Goal: Find specific page/section: Find specific page/section

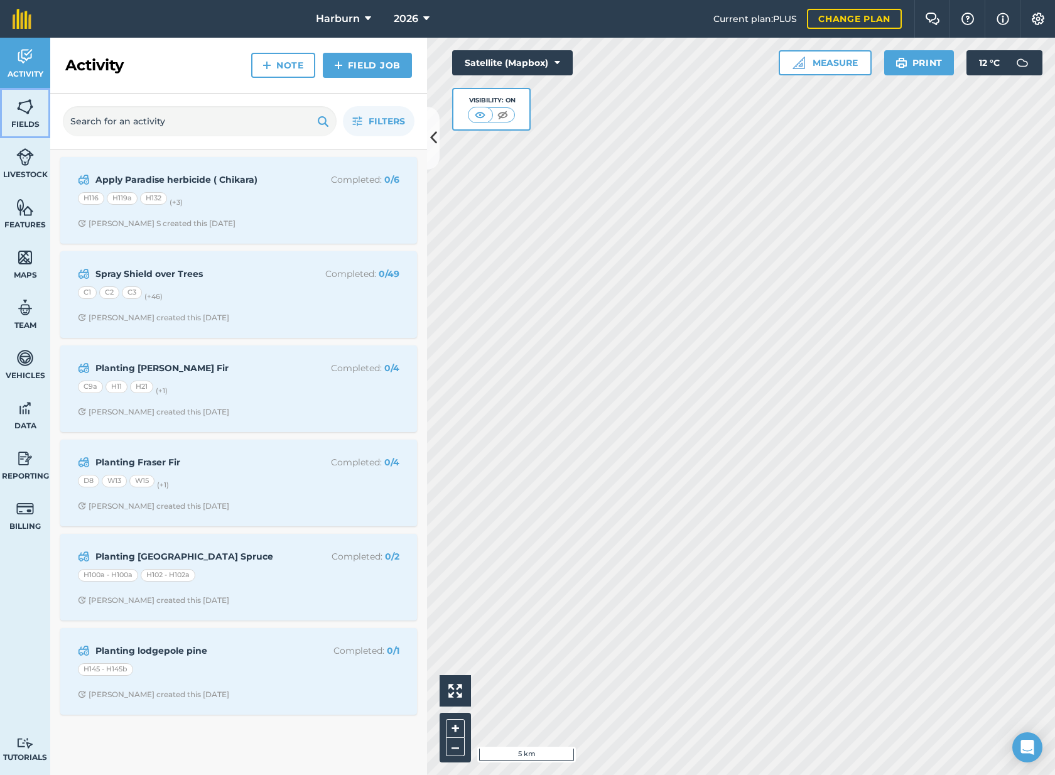
click at [32, 103] on img at bounding box center [25, 106] width 18 height 19
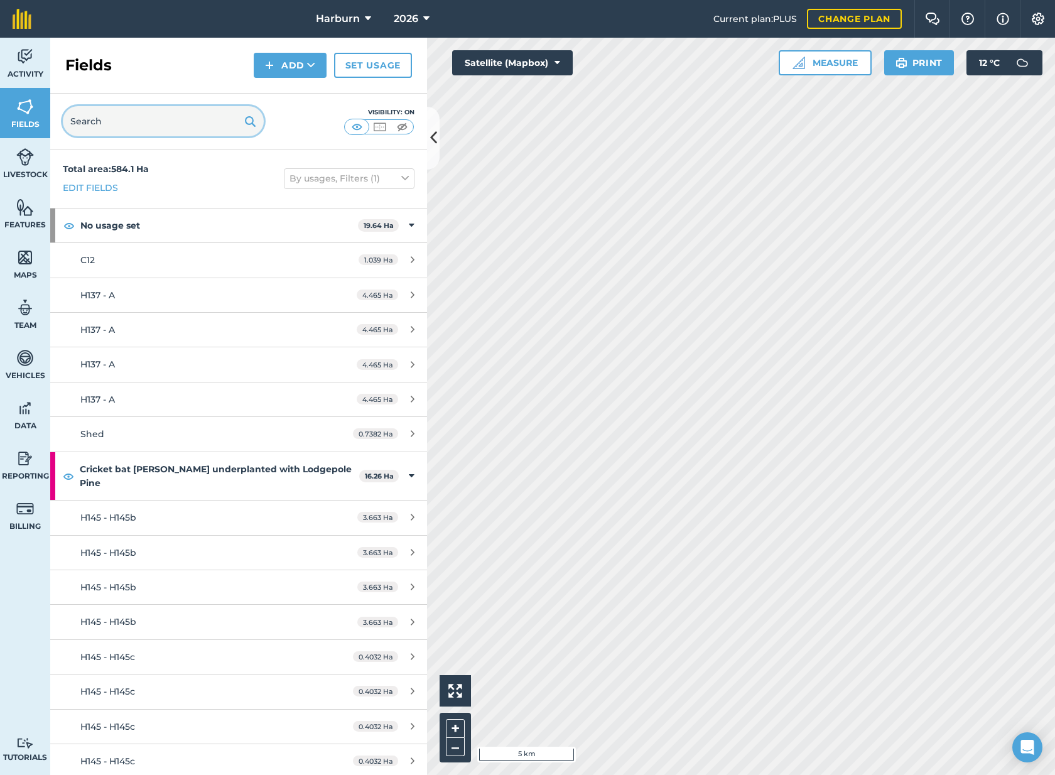
click at [179, 134] on input "text" at bounding box center [163, 121] width 201 height 30
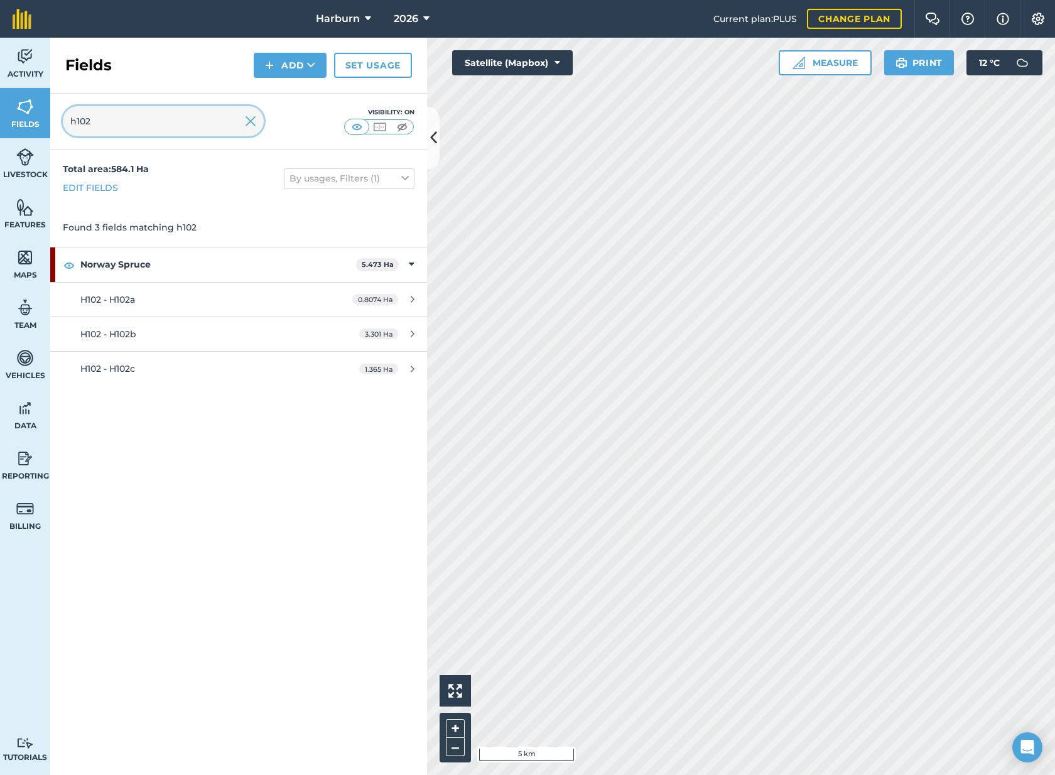
type input "h102"
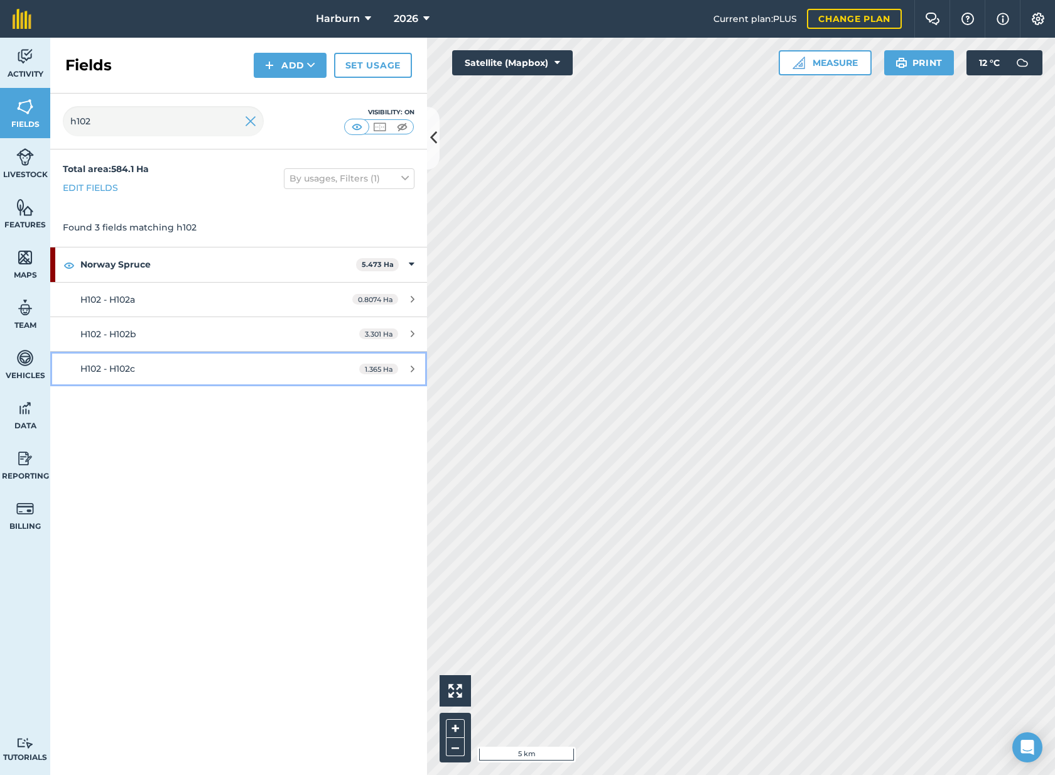
click at [200, 376] on link "H102 - H102c 1.365 Ha" at bounding box center [238, 369] width 377 height 34
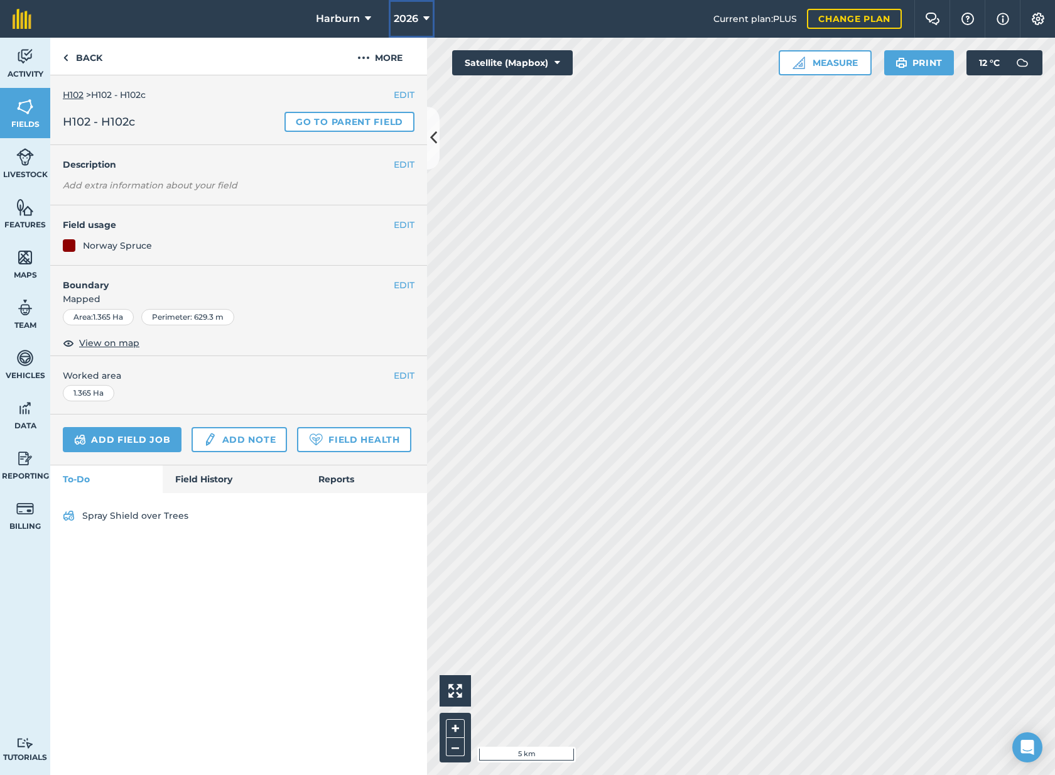
click at [413, 16] on span "2026" at bounding box center [406, 18] width 24 height 15
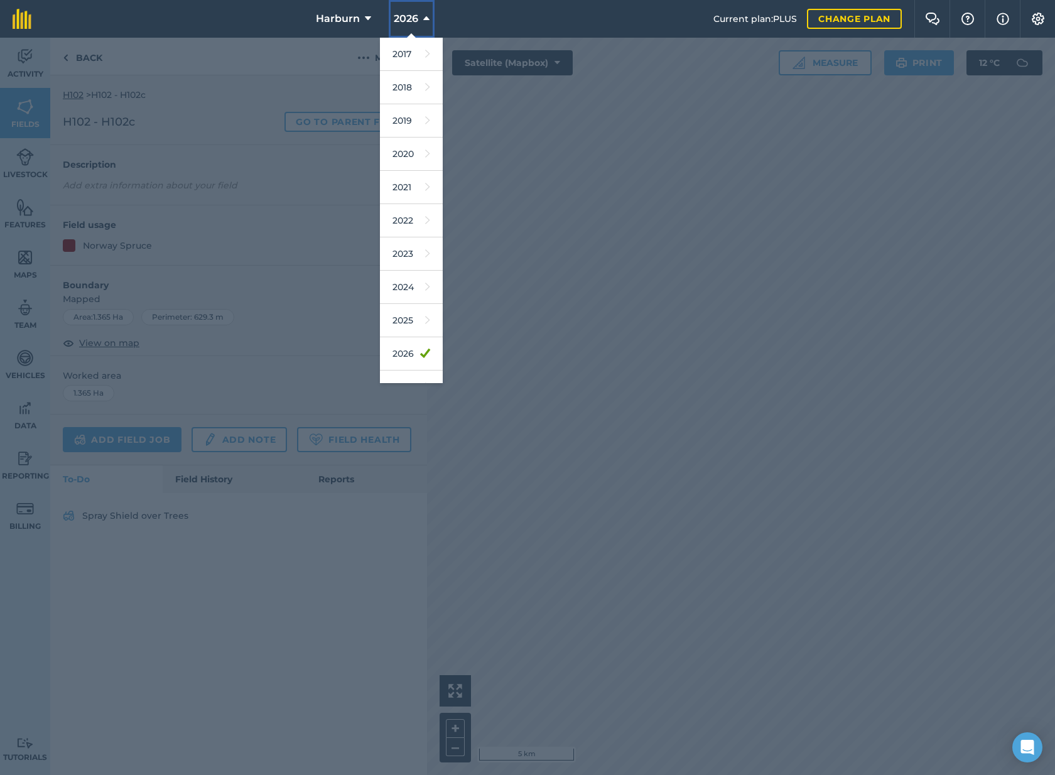
click at [413, 16] on span "2026" at bounding box center [406, 18] width 24 height 15
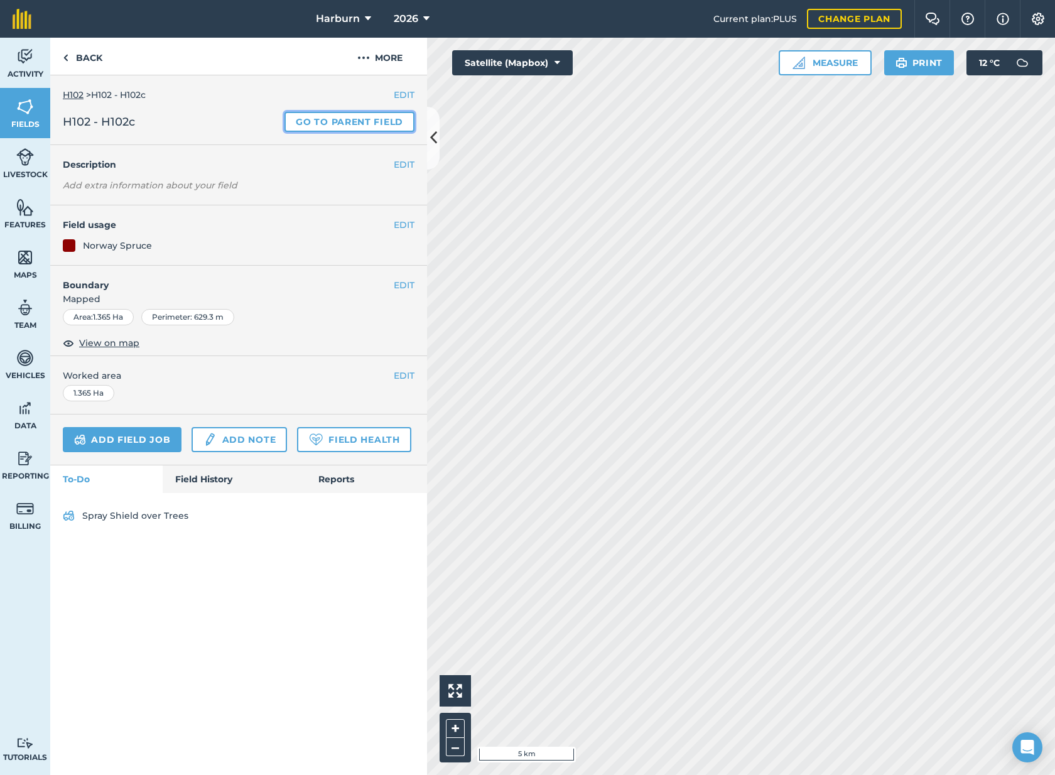
click at [328, 118] on link "Go to parent field" at bounding box center [350, 122] width 130 height 20
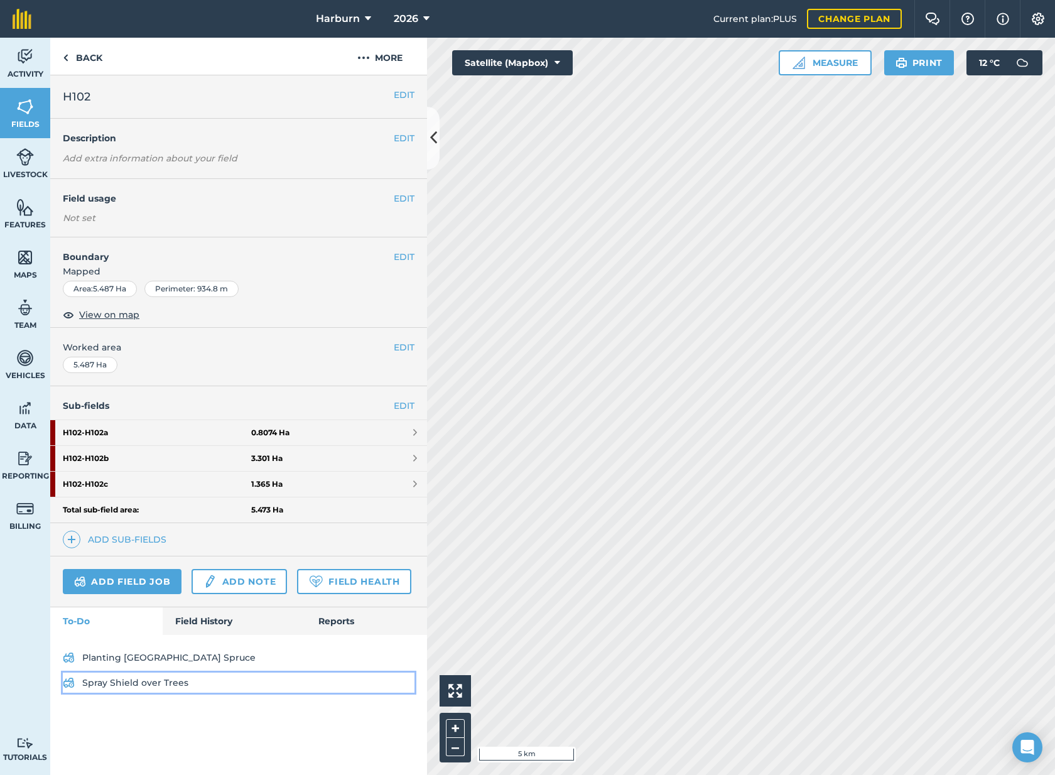
click at [206, 689] on link "Spray Shield over Trees" at bounding box center [239, 683] width 352 height 20
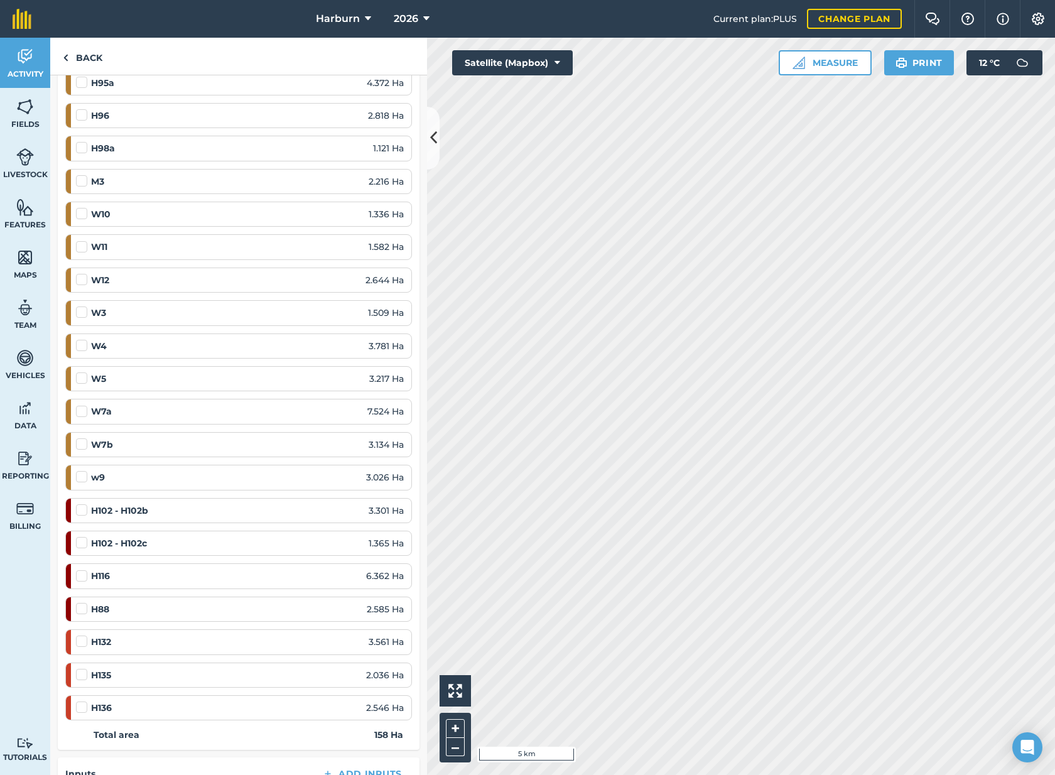
scroll to position [1162, 0]
